Goal: Task Accomplishment & Management: Use online tool/utility

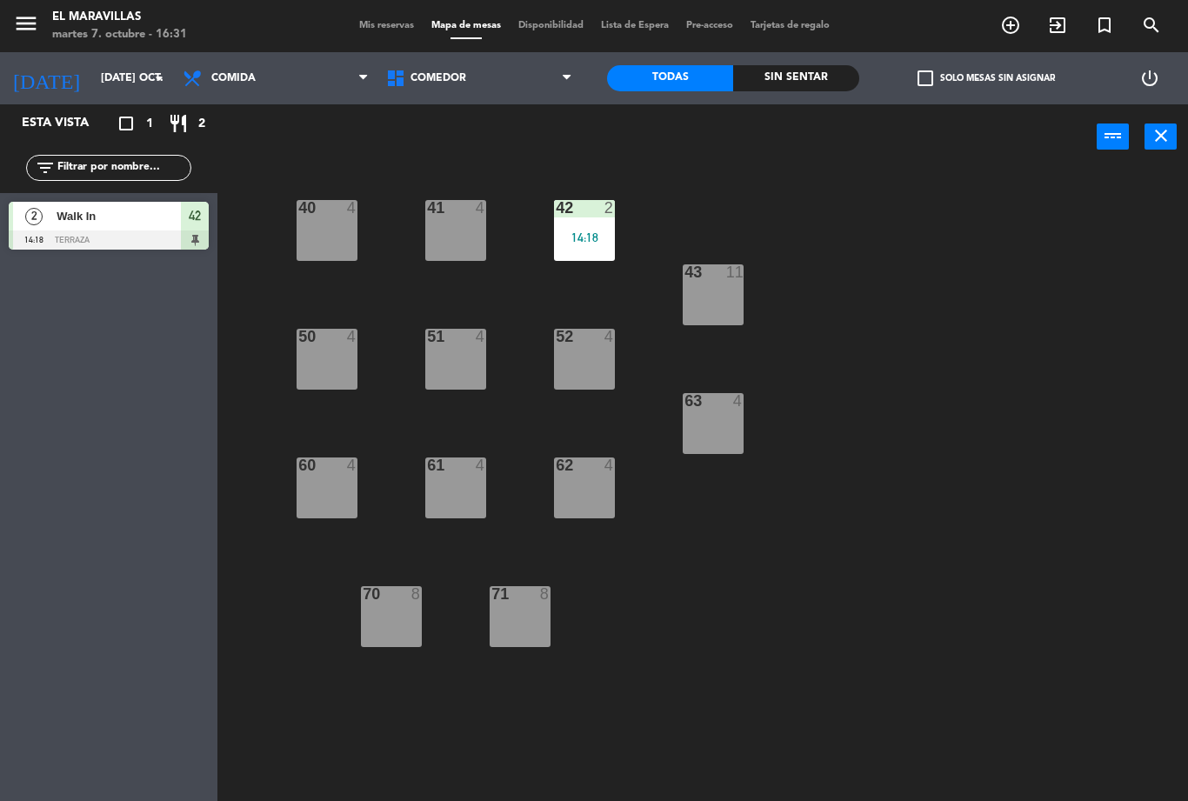
click at [609, 235] on div "14:18" at bounding box center [584, 237] width 61 height 12
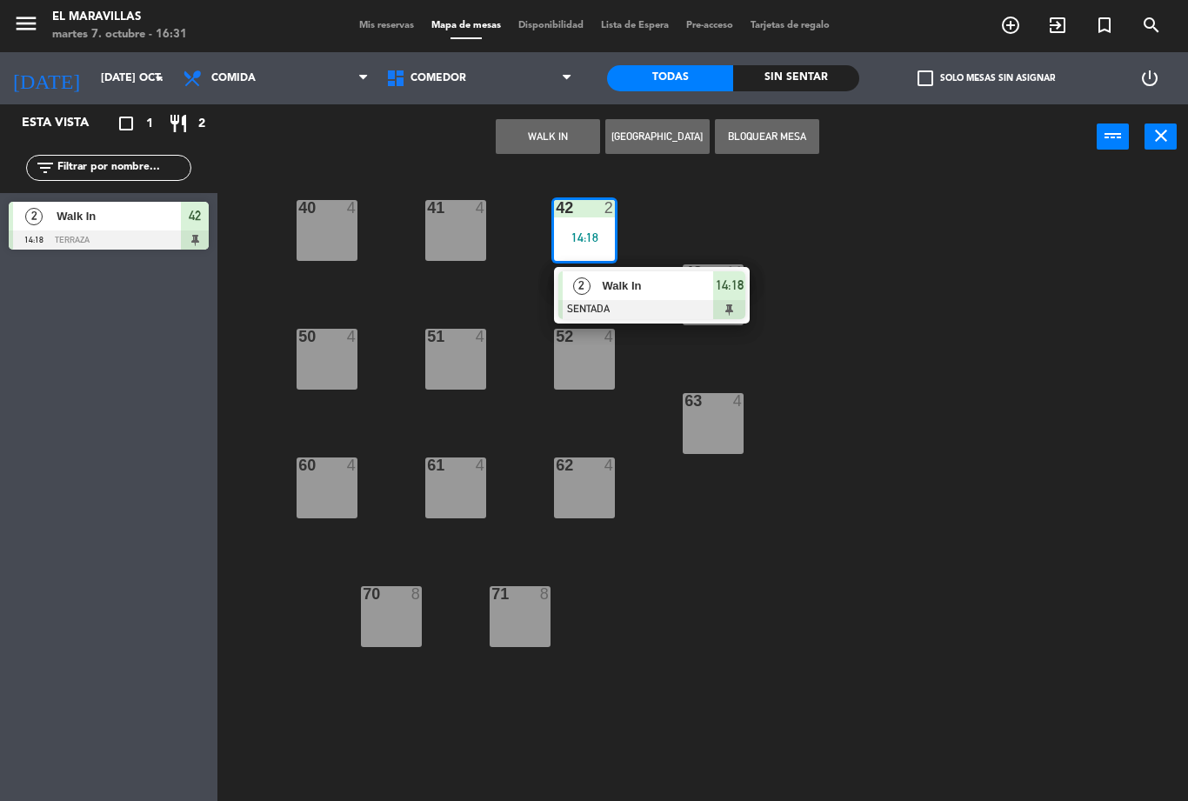
click at [638, 296] on div "Walk In" at bounding box center [656, 285] width 113 height 29
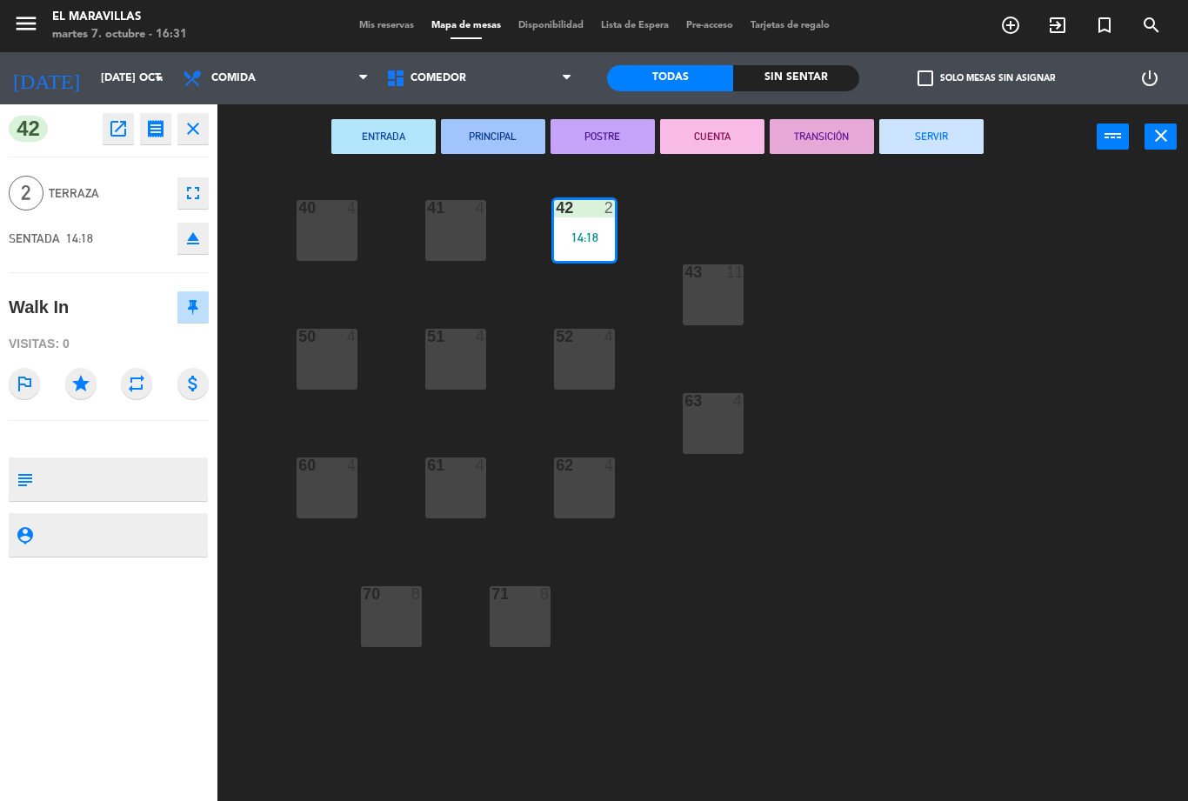
click at [928, 127] on button "SERVIR" at bounding box center [931, 136] width 104 height 35
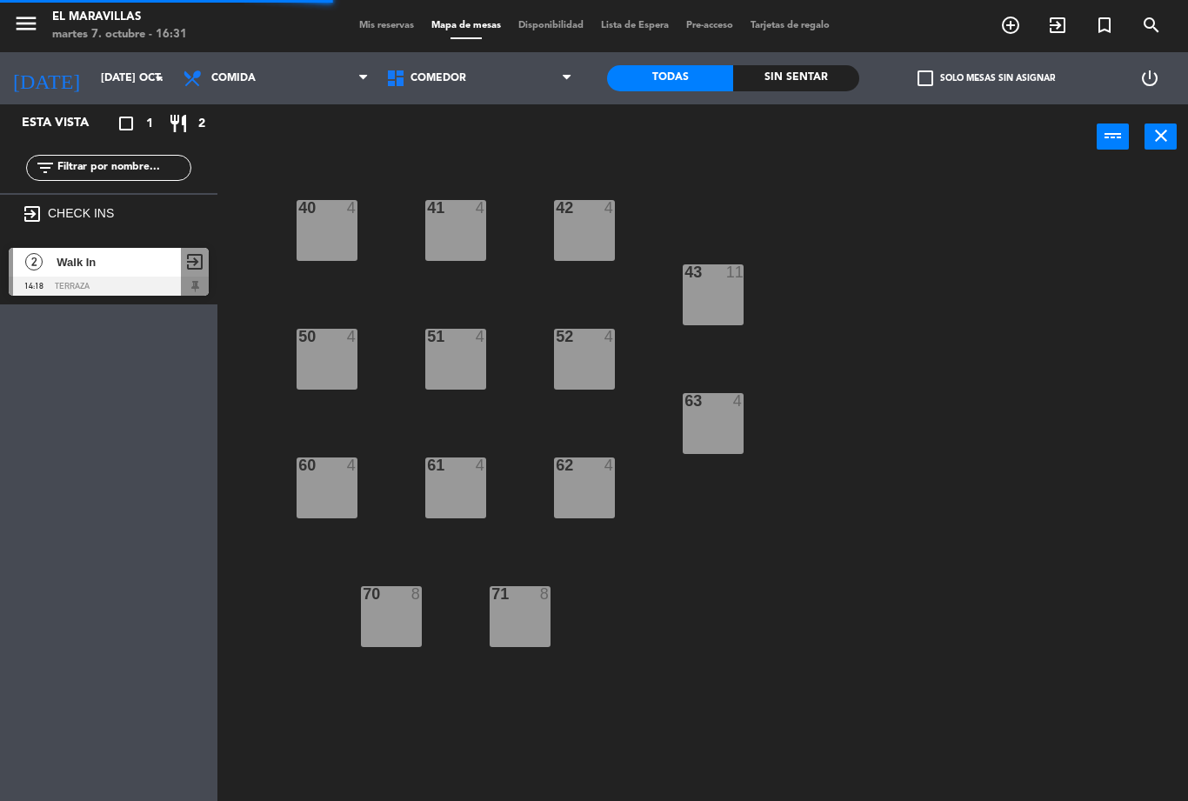
click at [729, 428] on div "63 4" at bounding box center [712, 423] width 61 height 61
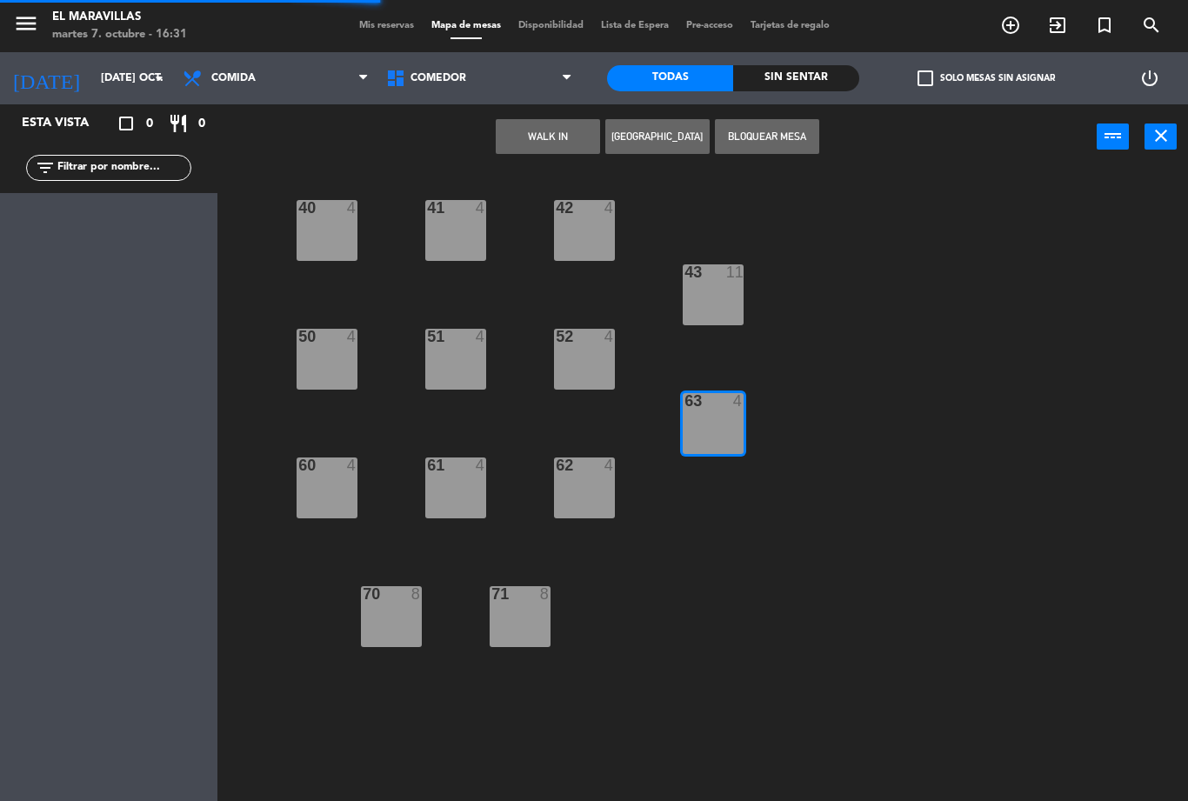
click at [569, 136] on button "WALK IN" at bounding box center [548, 136] width 104 height 35
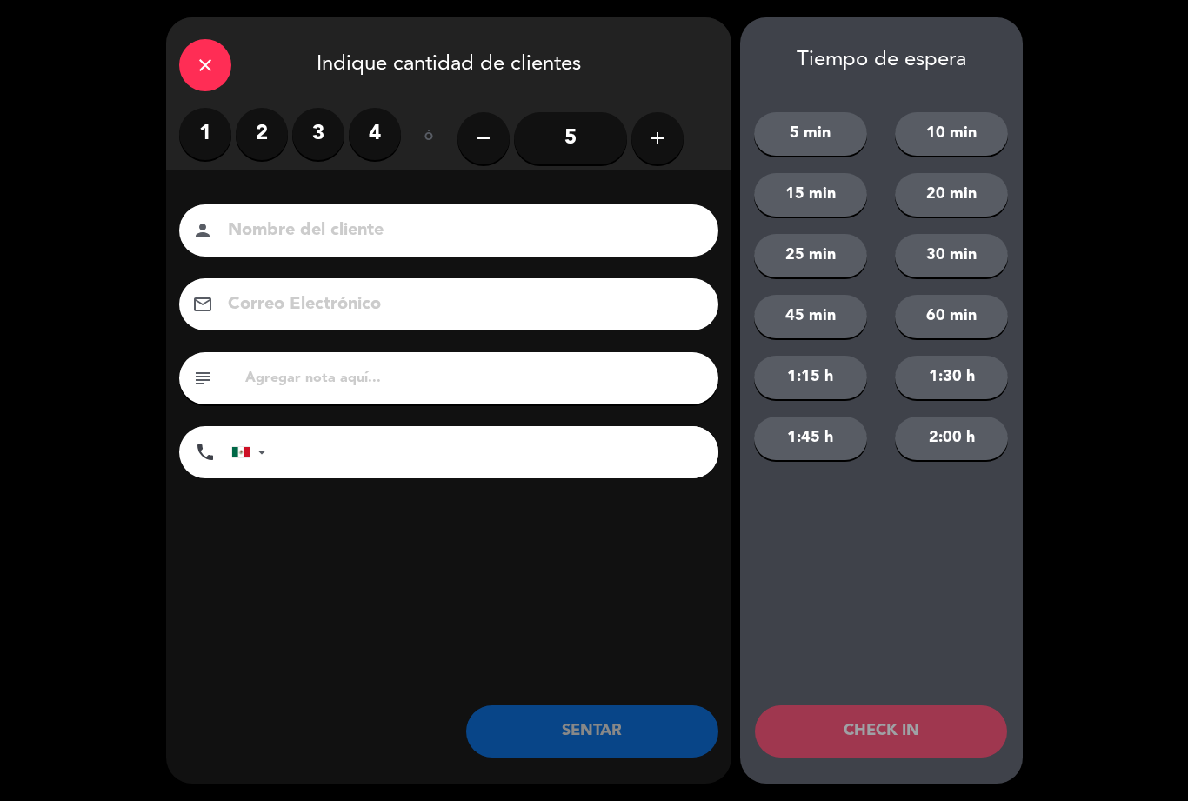
click at [397, 139] on label "4" at bounding box center [375, 134] width 52 height 52
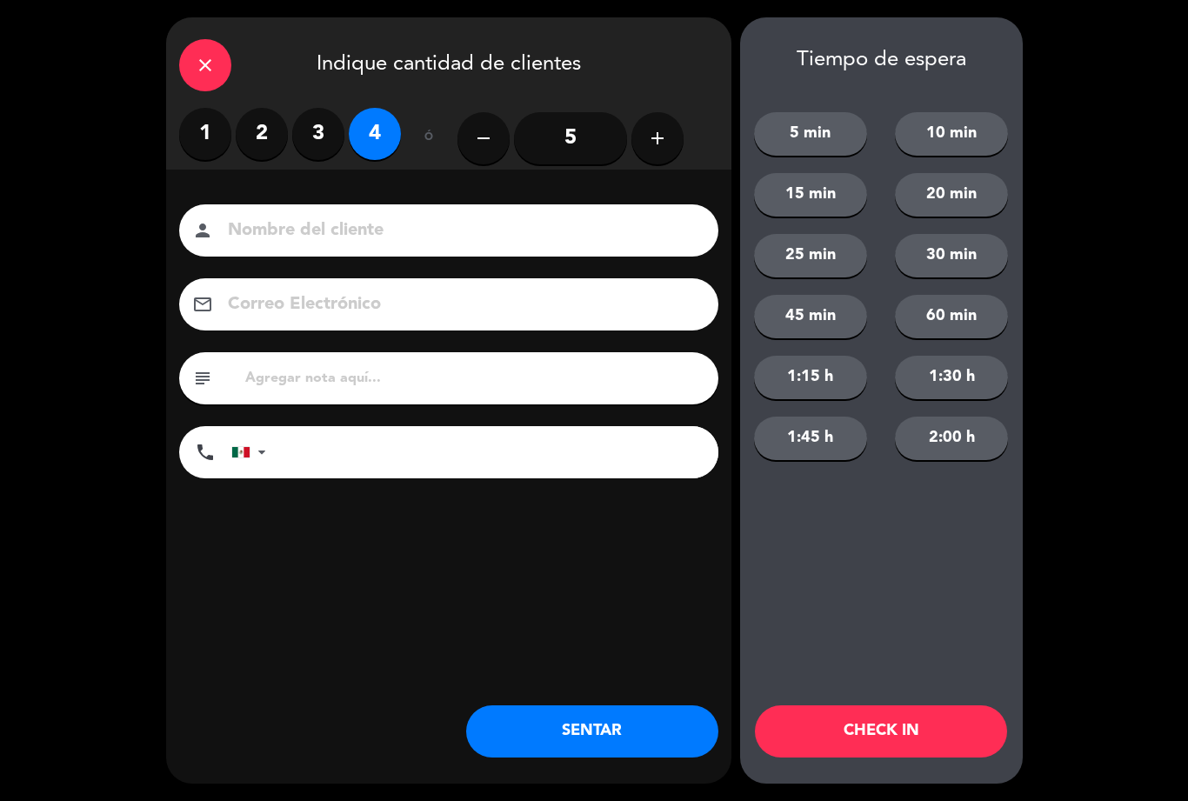
click at [604, 714] on button "SENTAR" at bounding box center [592, 731] width 252 height 52
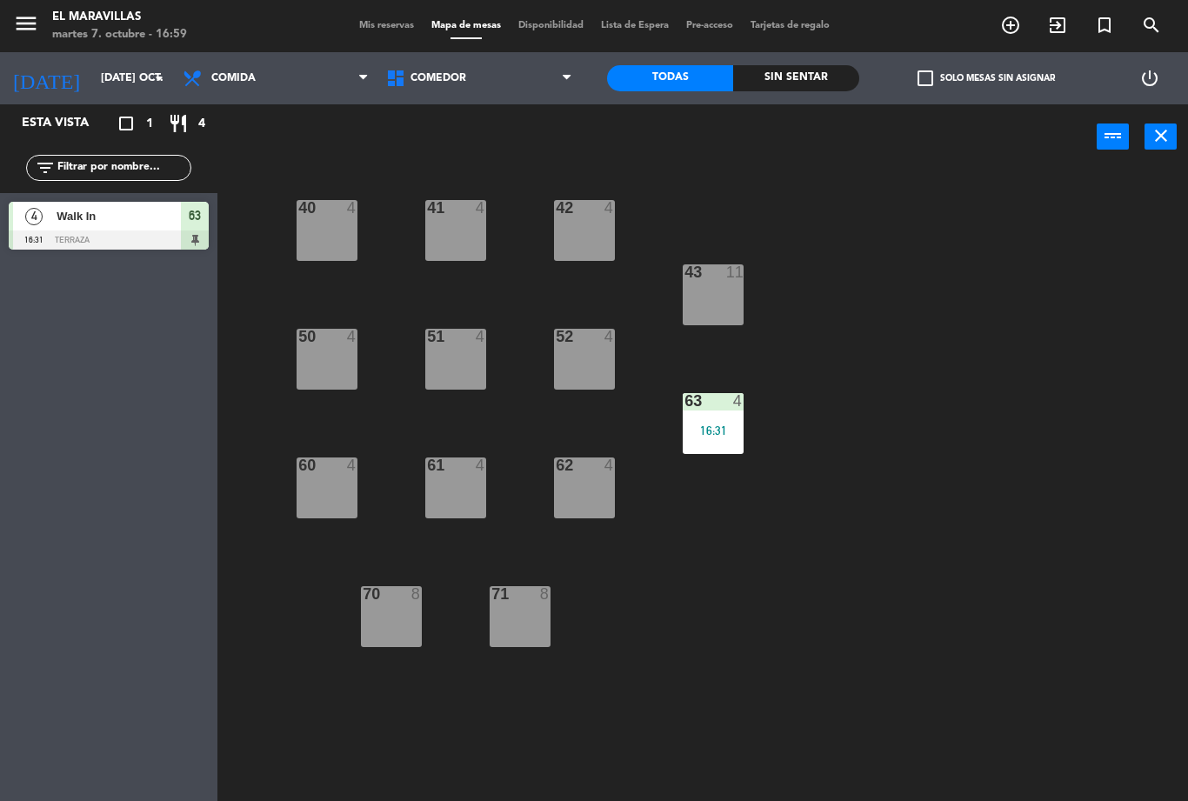
click at [593, 232] on div "42 4" at bounding box center [584, 230] width 61 height 61
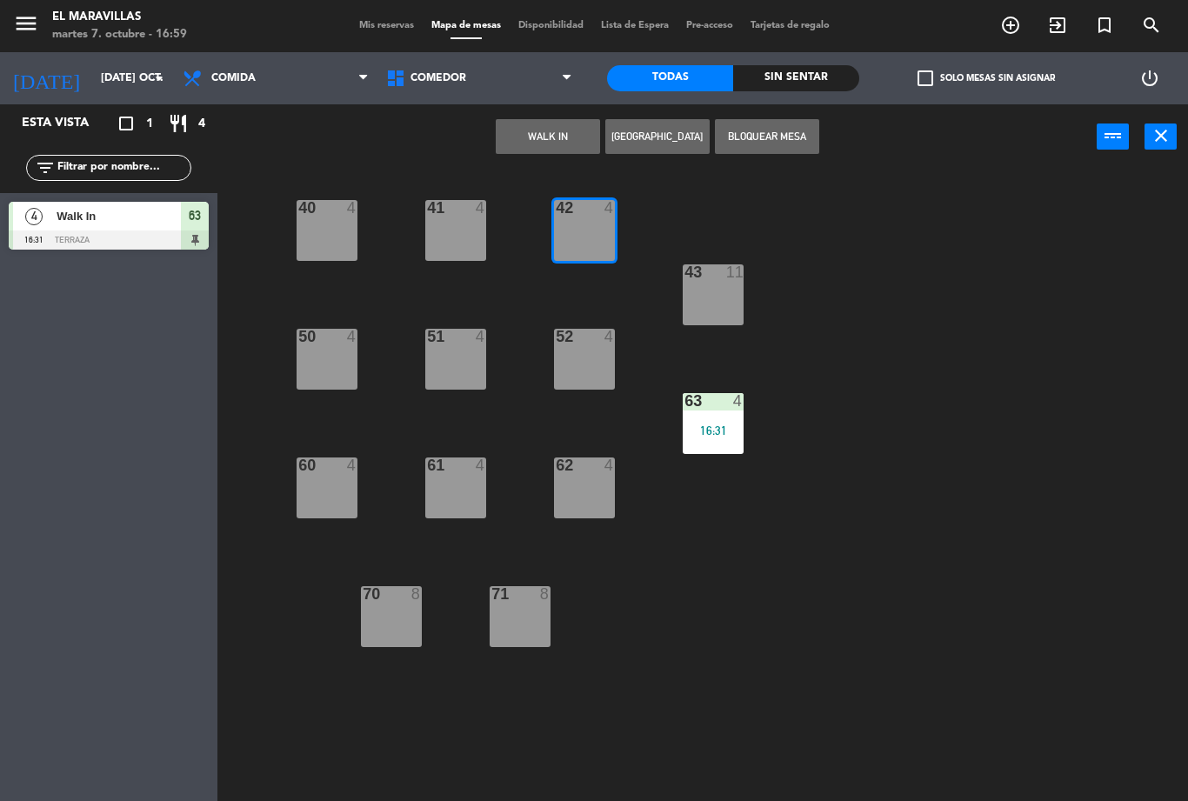
click at [546, 149] on button "WALK IN" at bounding box center [548, 136] width 104 height 35
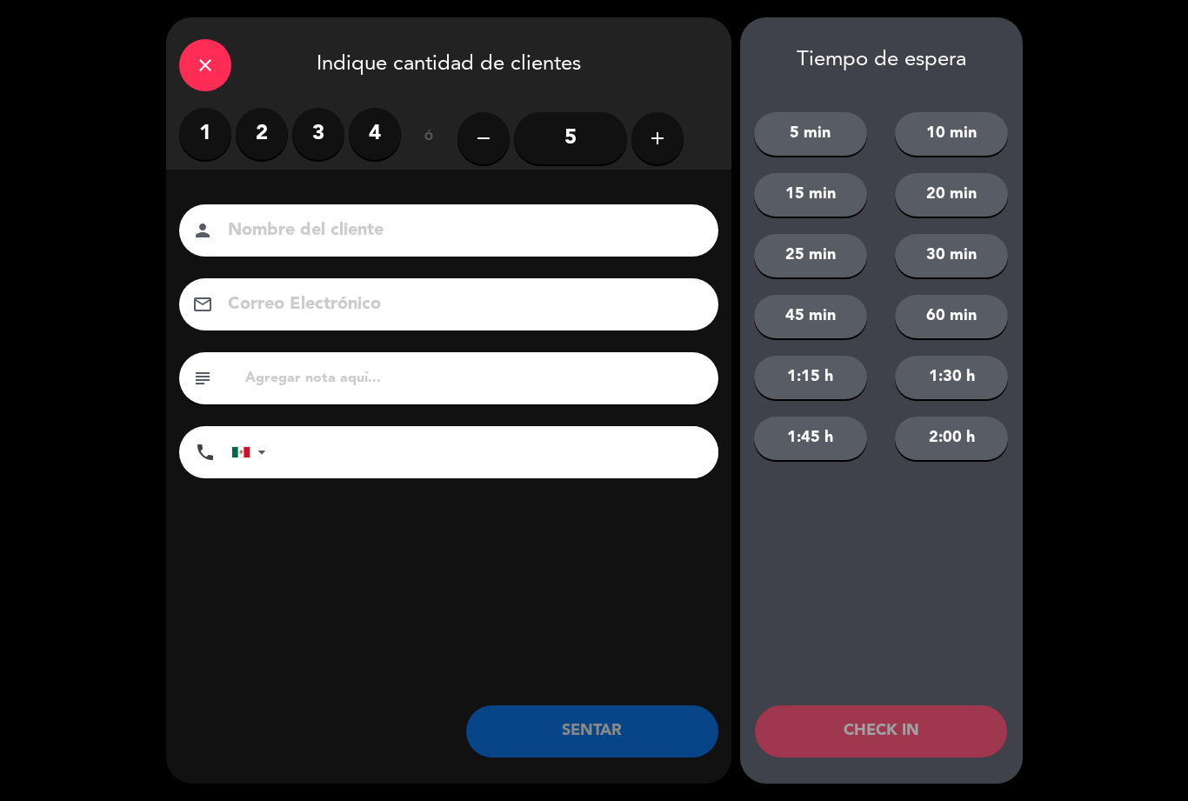
click at [283, 144] on label "2" at bounding box center [262, 134] width 52 height 52
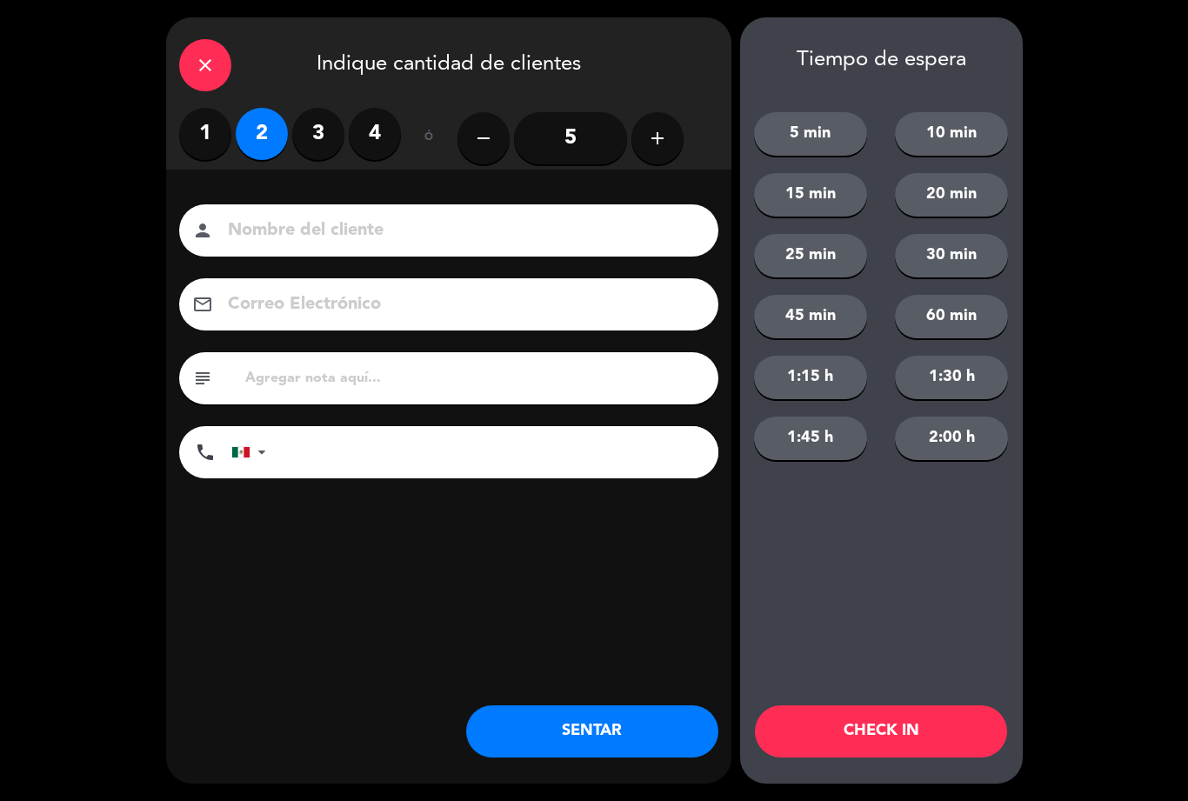
click at [505, 713] on button "SENTAR" at bounding box center [592, 731] width 252 height 52
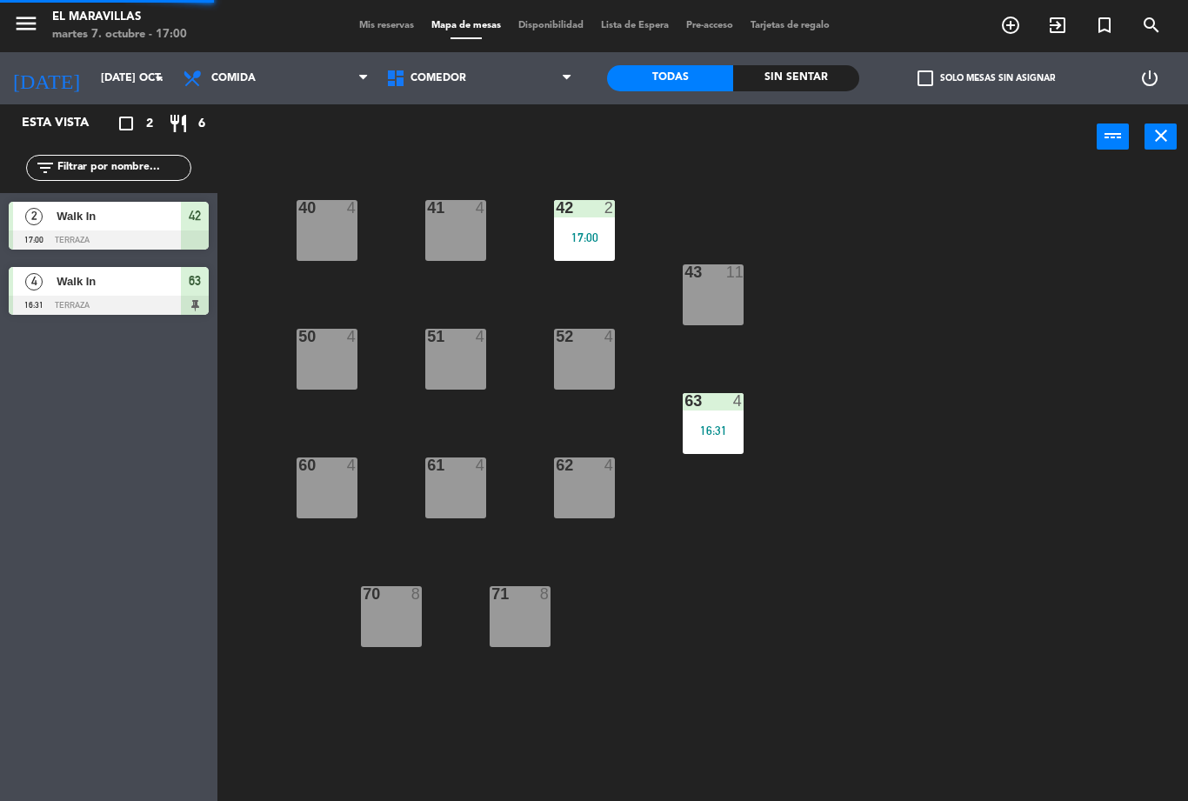
click at [323, 245] on div "40 4" at bounding box center [326, 230] width 61 height 61
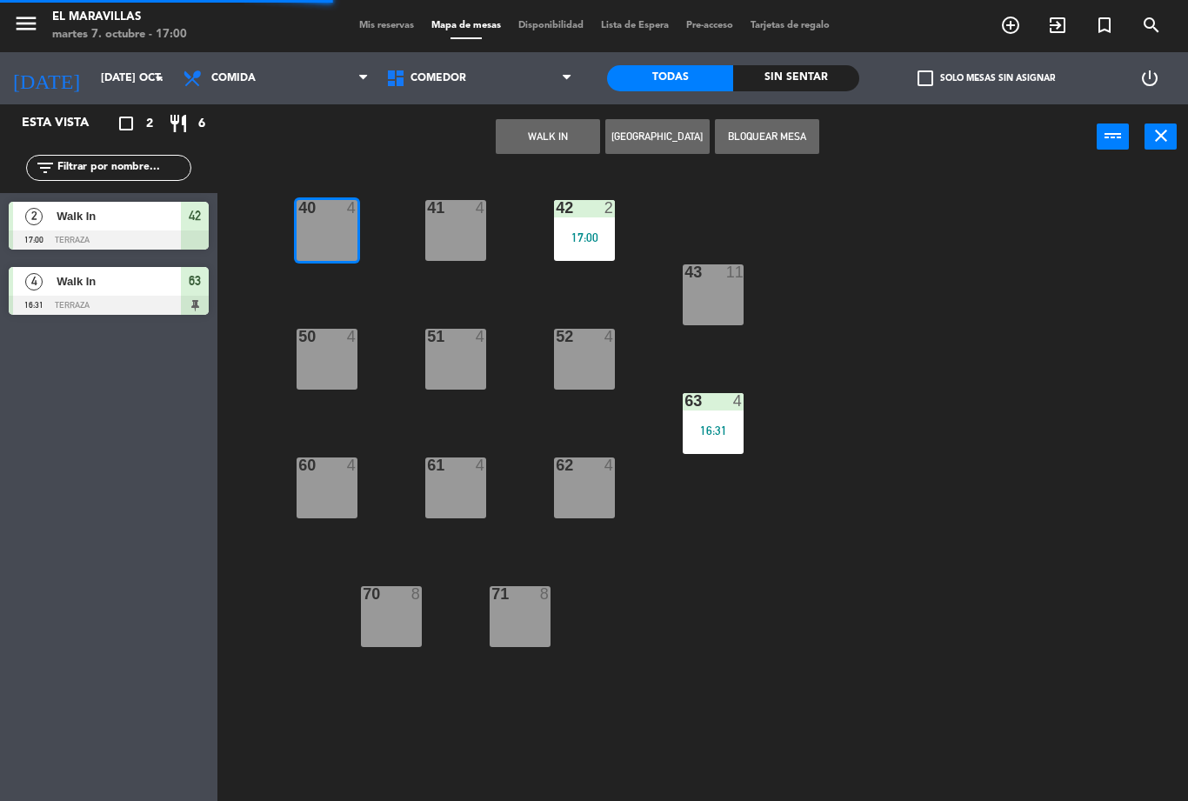
click at [585, 152] on button "WALK IN" at bounding box center [548, 136] width 104 height 35
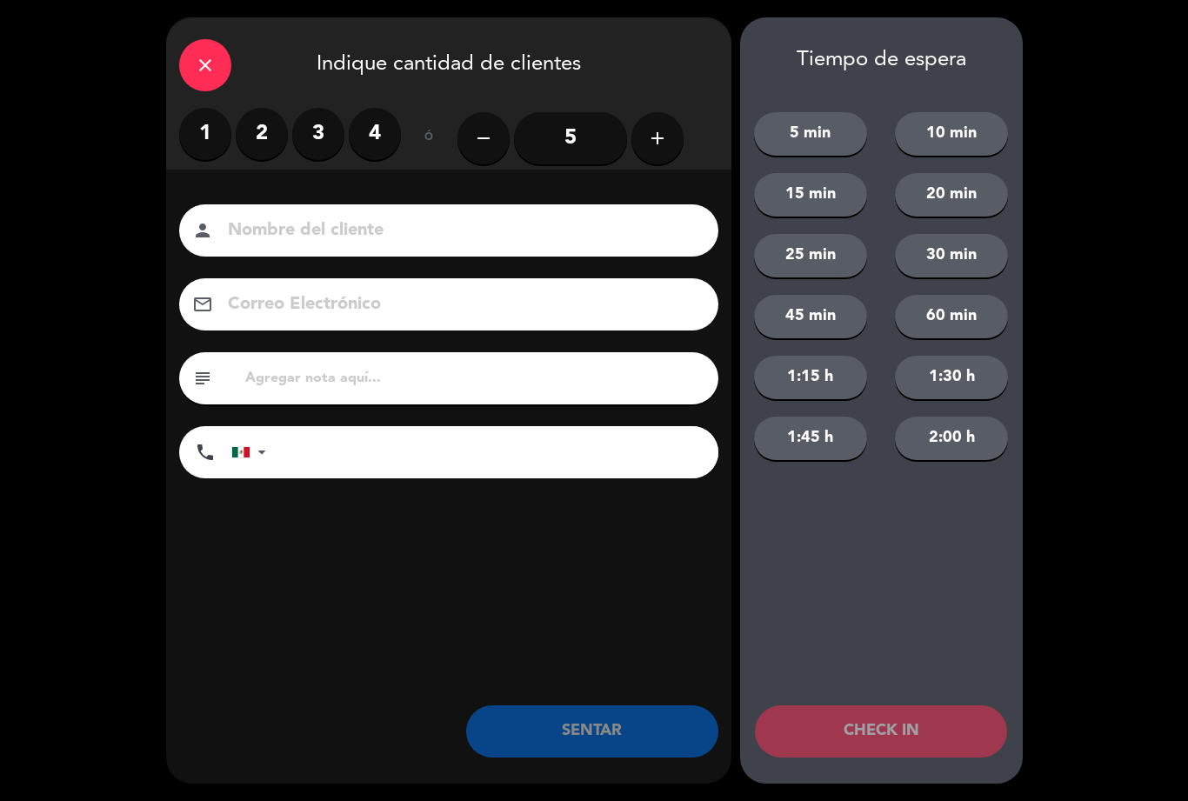
click at [283, 147] on label "2" at bounding box center [262, 134] width 52 height 52
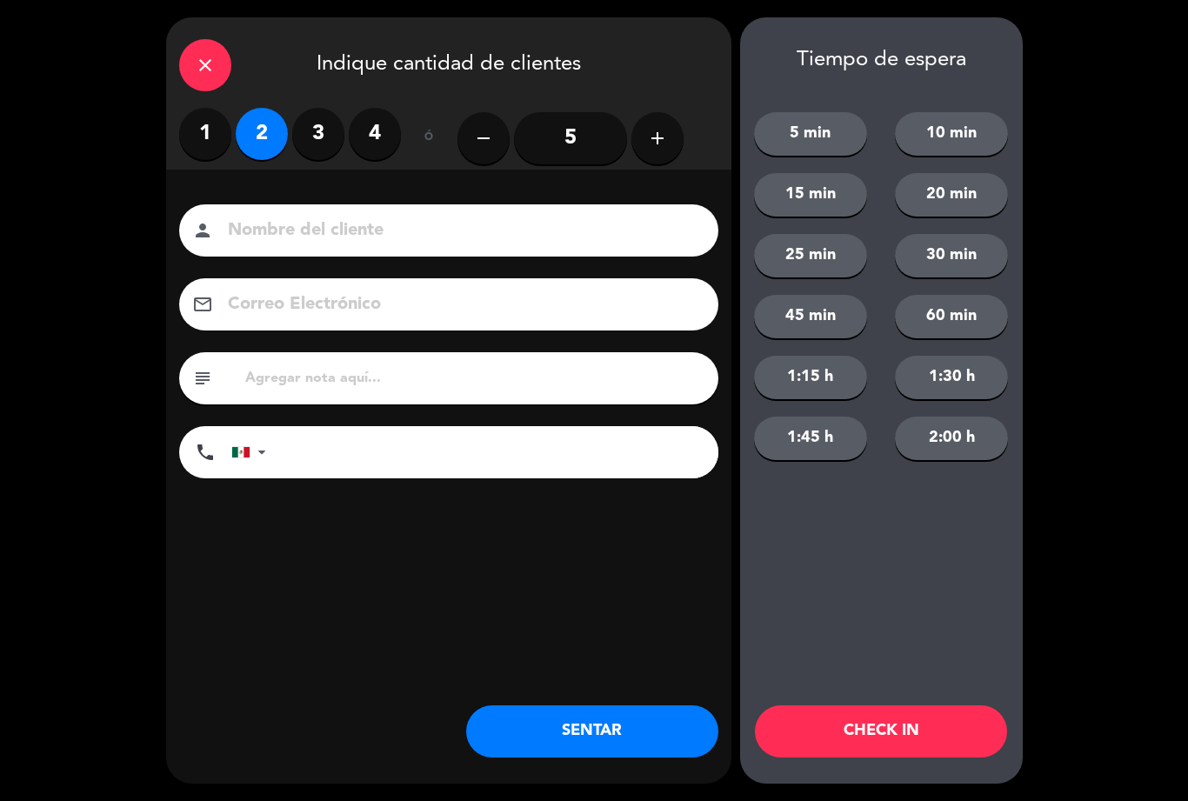
click at [613, 742] on button "SENTAR" at bounding box center [592, 731] width 252 height 52
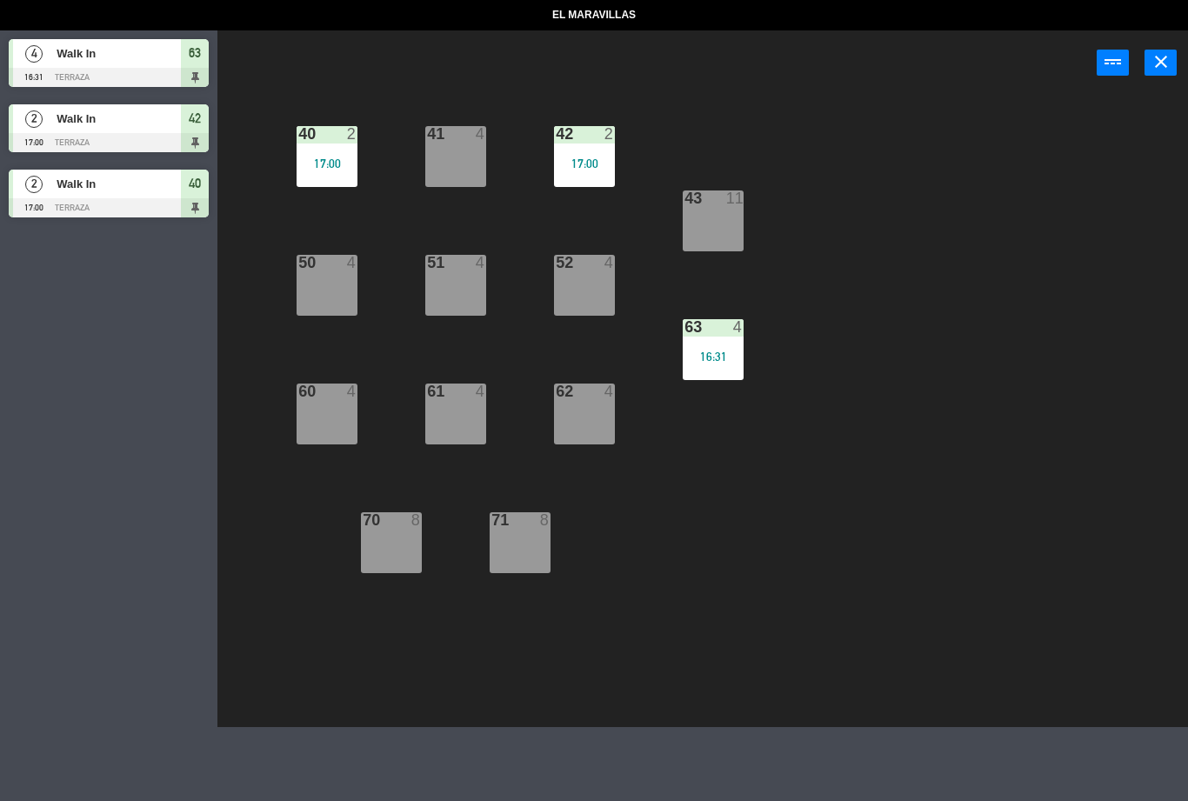
select select "lunch"
select select
